Goal: Task Accomplishment & Management: Use online tool/utility

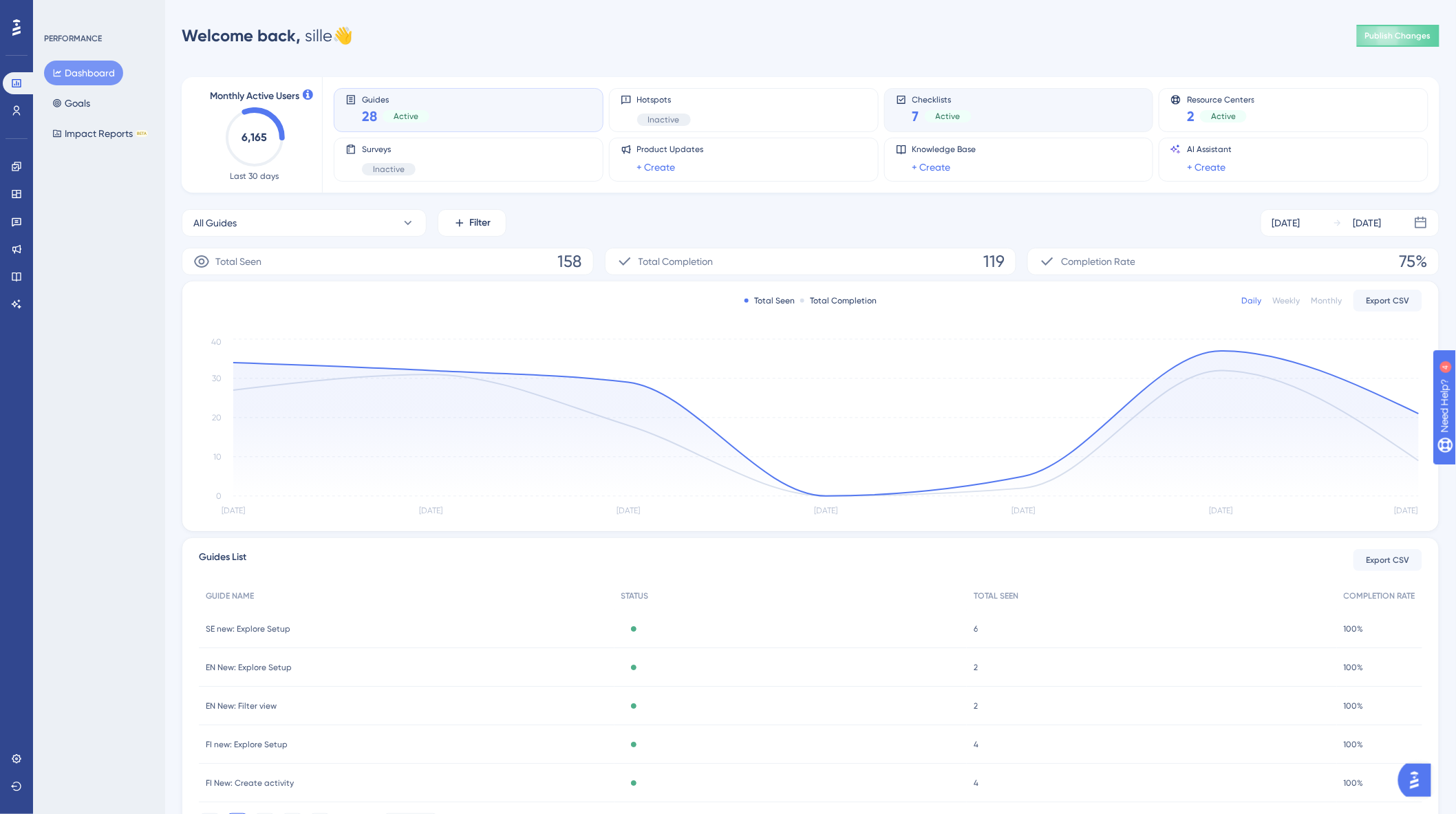
click at [1003, 110] on div "Checklists 7 Active" at bounding box center [1018, 109] width 246 height 31
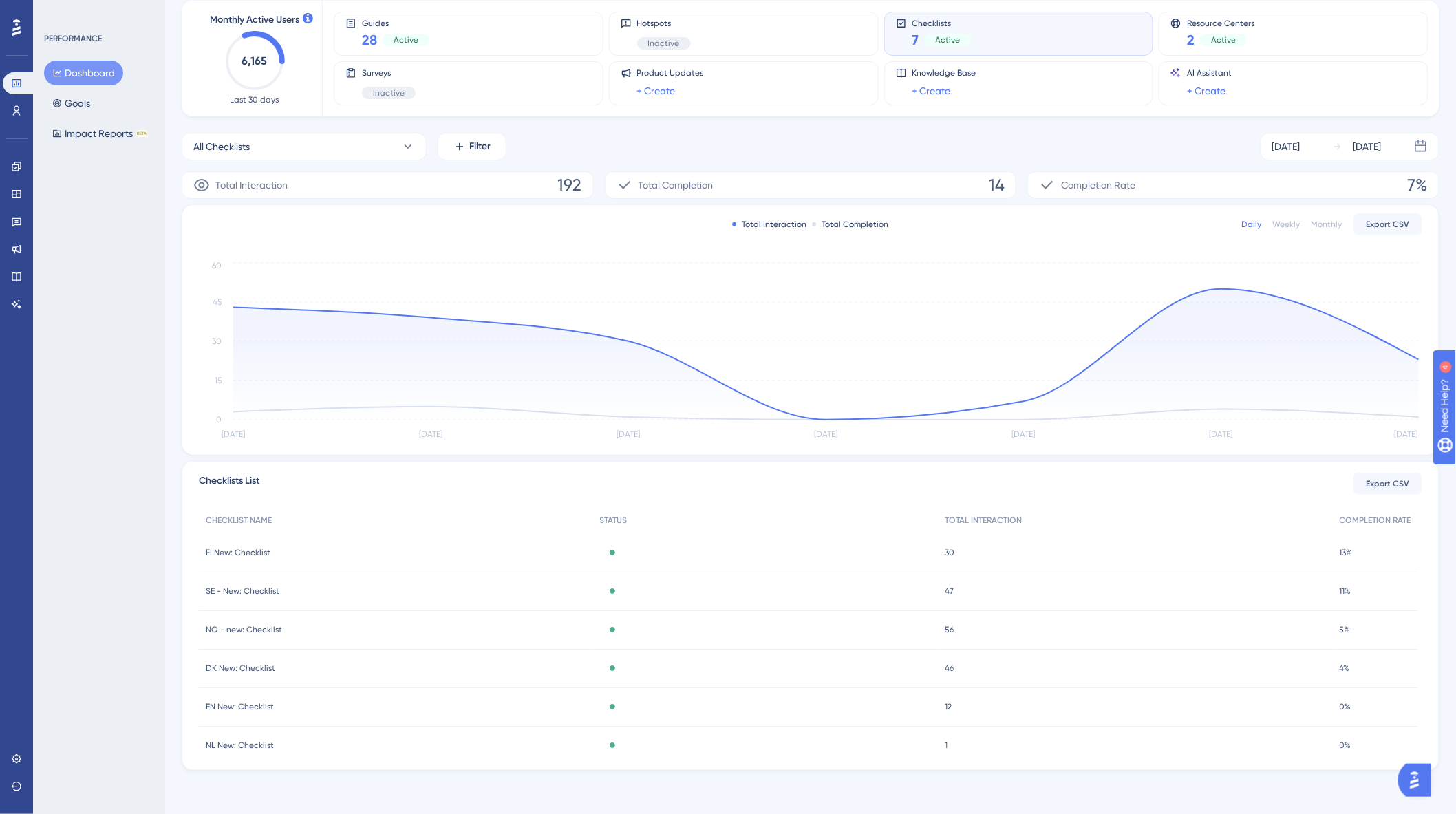
scroll to position [23, 0]
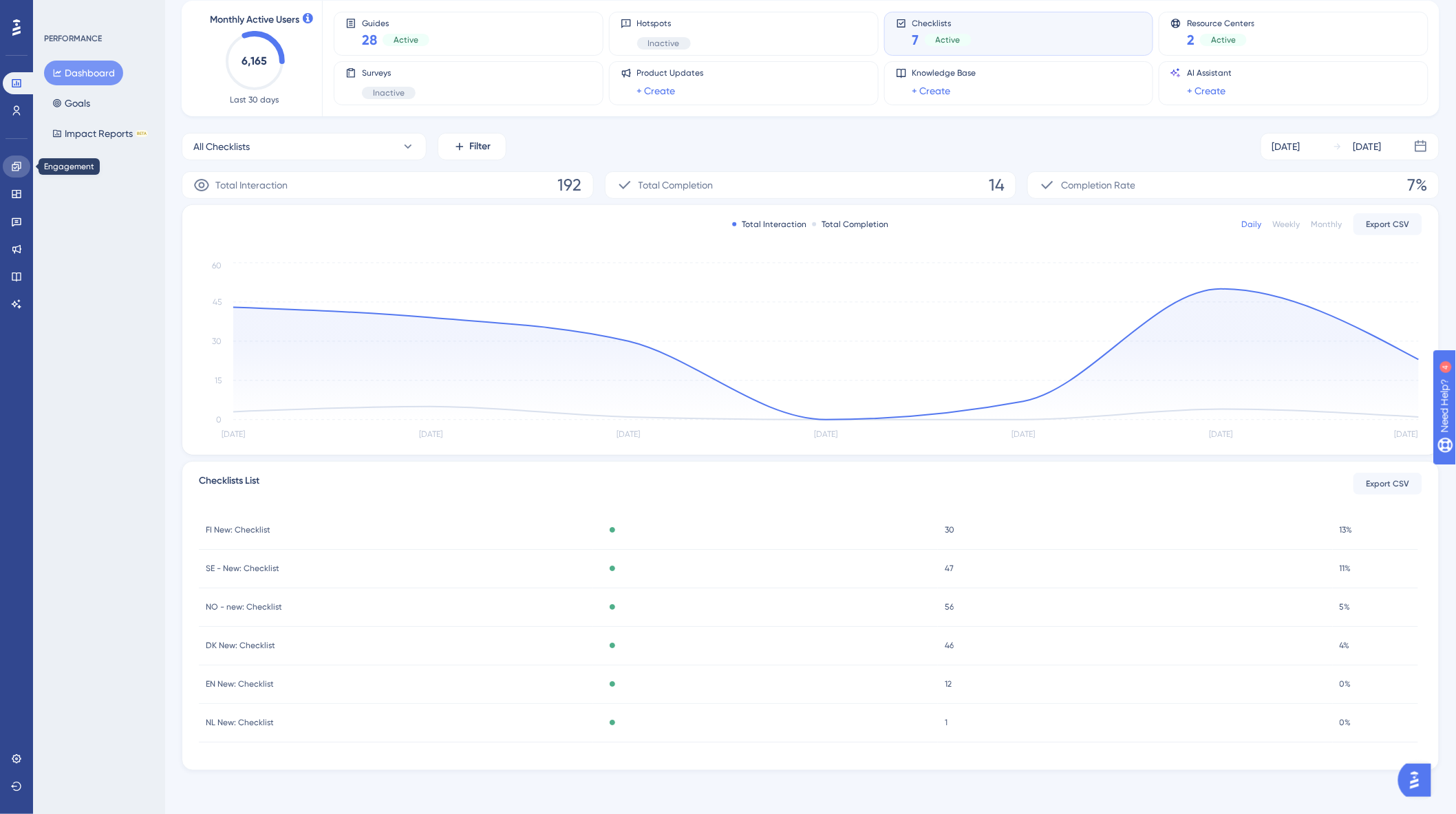
click at [5, 169] on link at bounding box center [16, 166] width 28 height 22
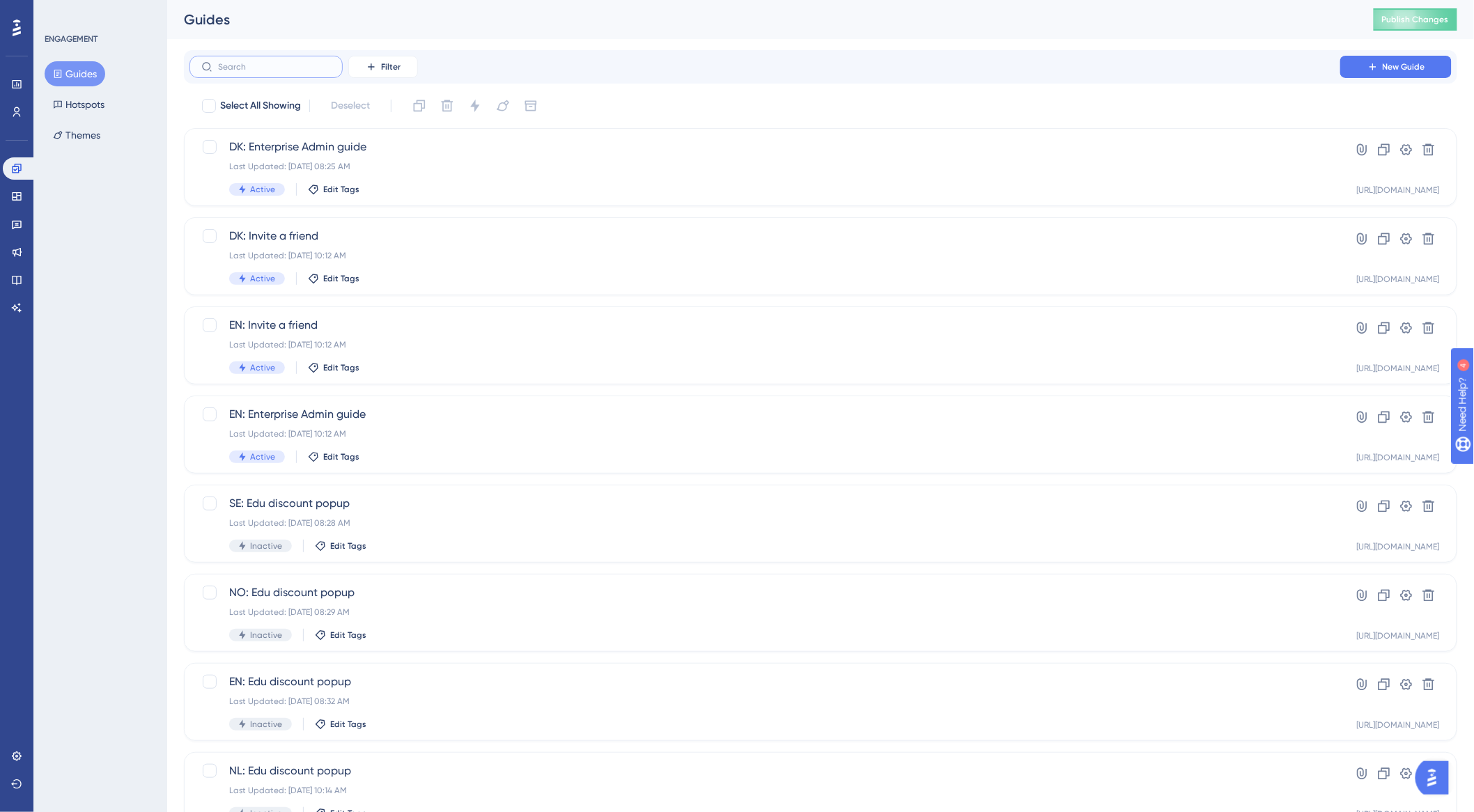
click at [255, 62] on input "text" at bounding box center [274, 66] width 113 height 10
type input "dk"
click at [517, 683] on span "DK New: Add plandisc" at bounding box center [765, 681] width 1071 height 16
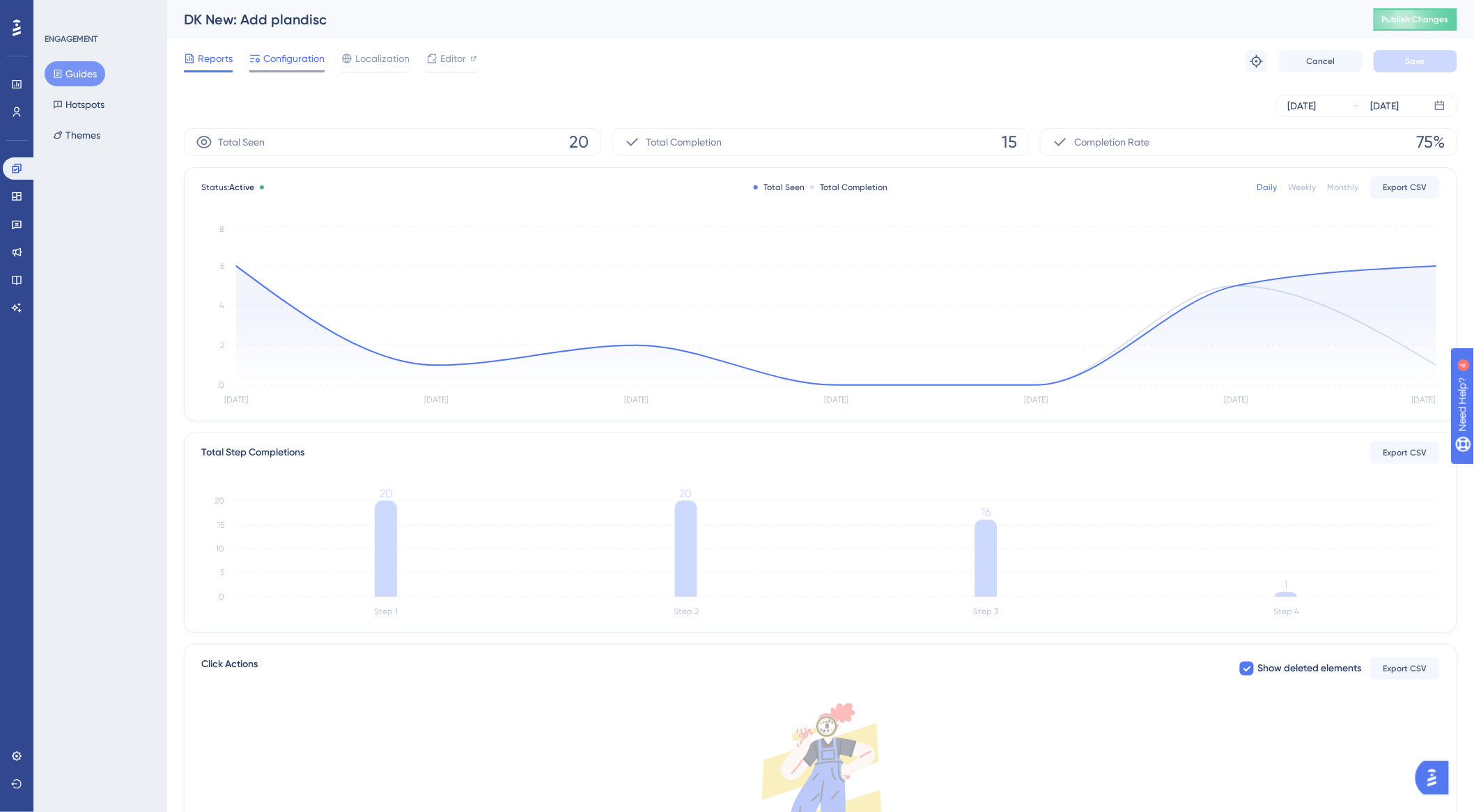
click at [303, 65] on span "Configuration" at bounding box center [294, 58] width 62 height 16
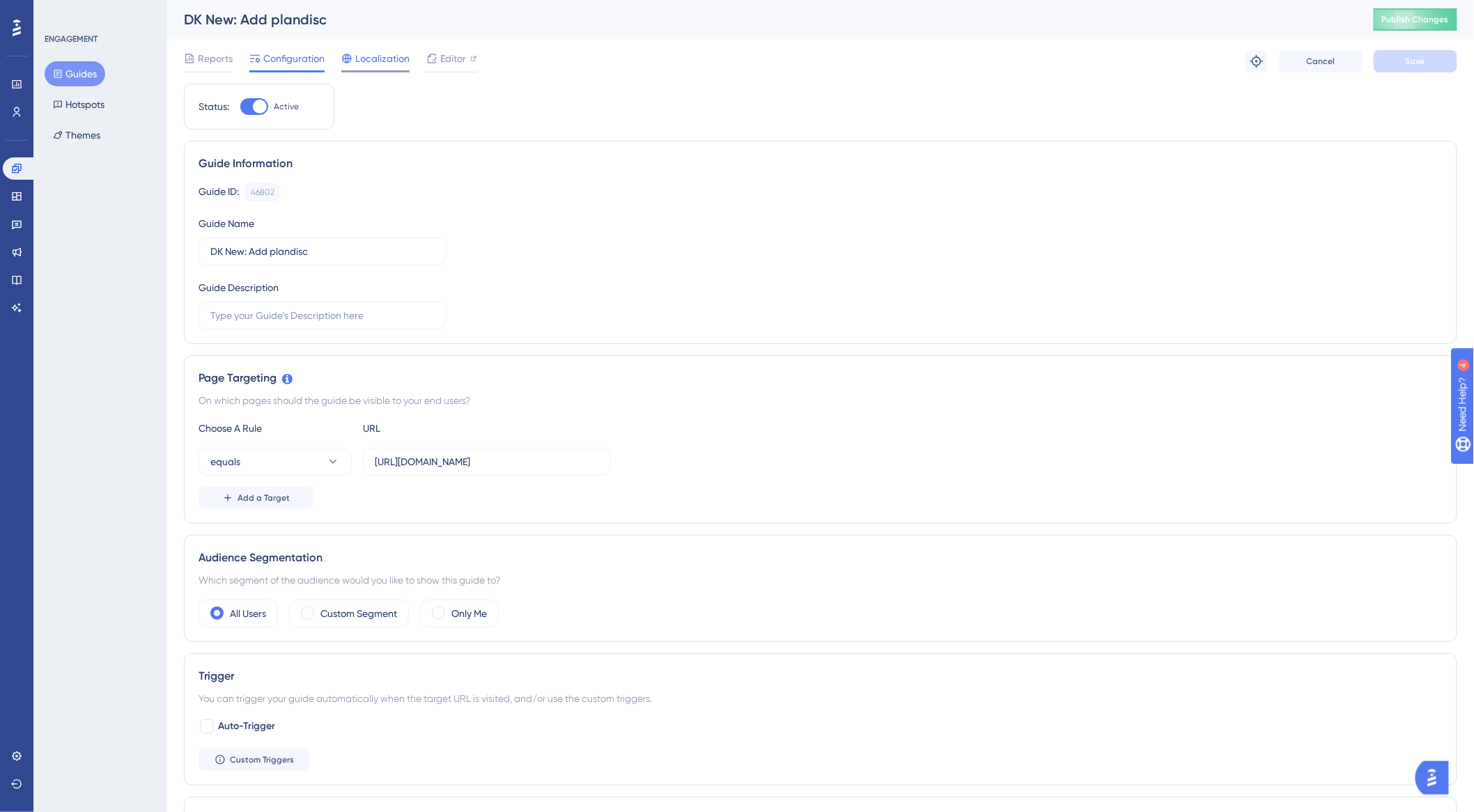
click at [381, 57] on span "Localization" at bounding box center [382, 58] width 54 height 16
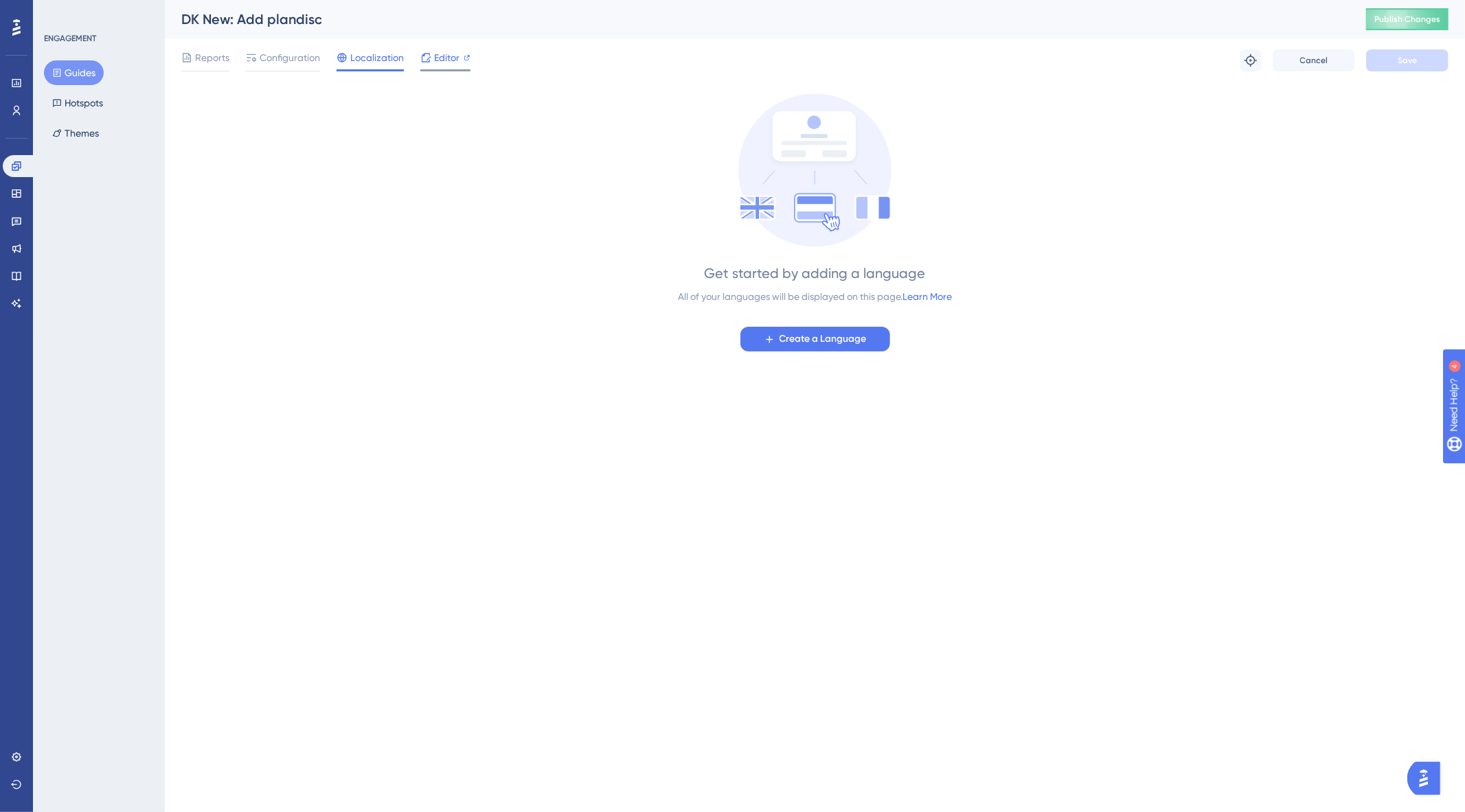
click at [440, 58] on span "Editor" at bounding box center [447, 57] width 26 height 16
